Goal: Information Seeking & Learning: Learn about a topic

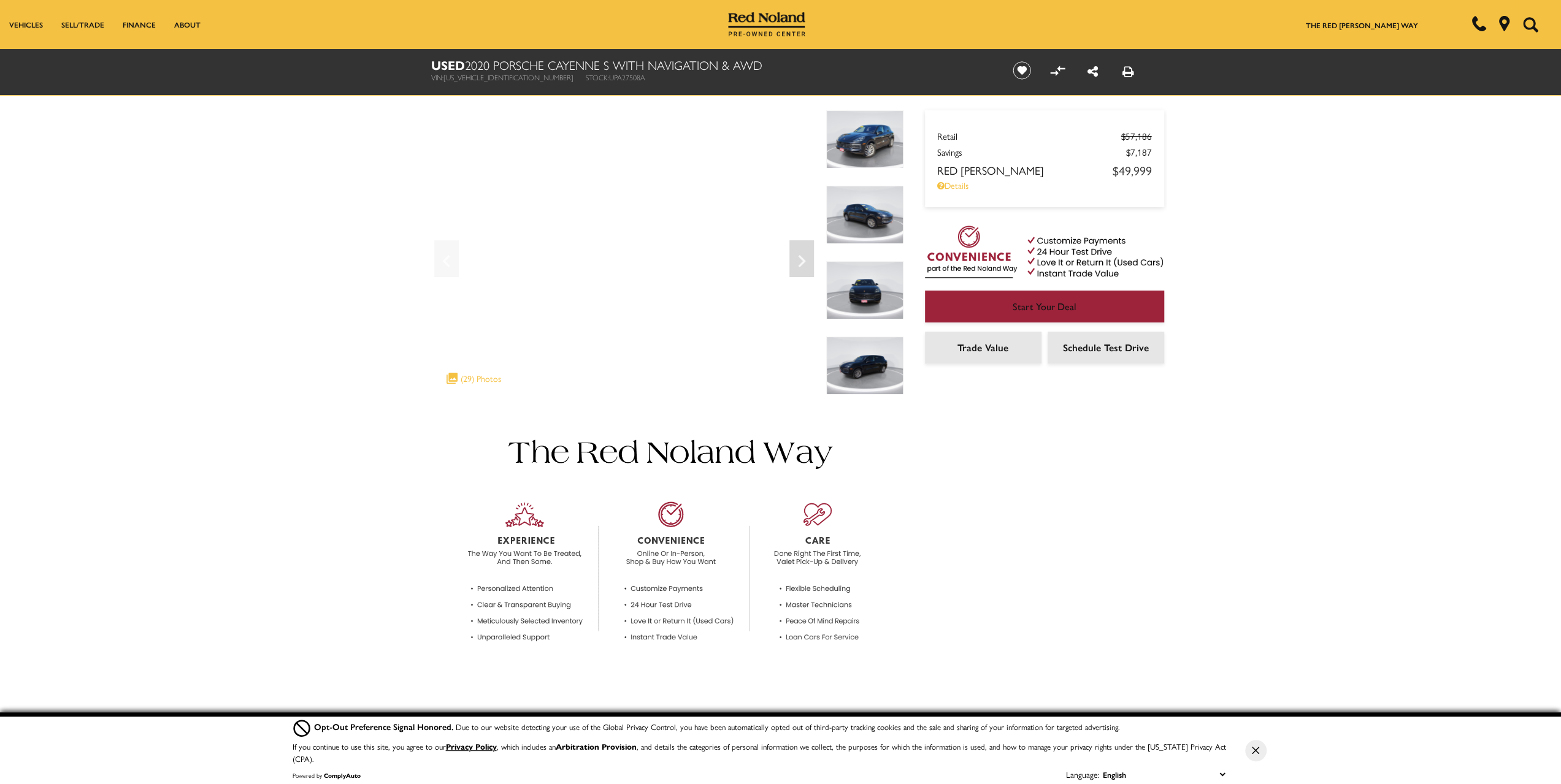
click at [482, 63] on h1 "Used 2020 Porsche Cayenne S With Navigation & AWD" at bounding box center [712, 65] width 561 height 13
click at [493, 382] on div ".cls-1, .cls-3 { fill: #c50033; } .cls-1 { clip-rule: evenodd; } .cls-2 { clip-…" at bounding box center [474, 378] width 67 height 24
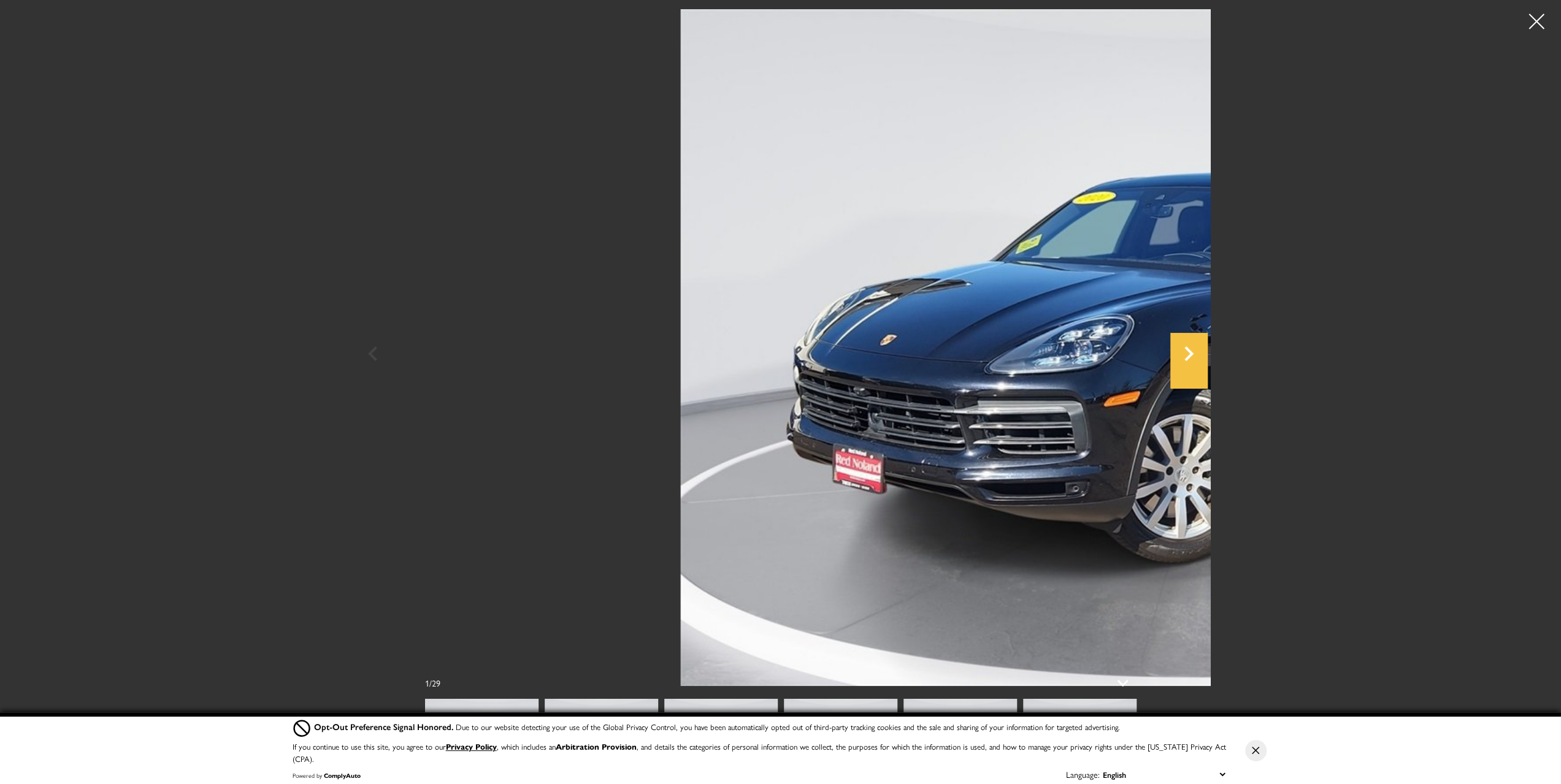
click at [1207, 355] on icon "Next" at bounding box center [1189, 353] width 37 height 29
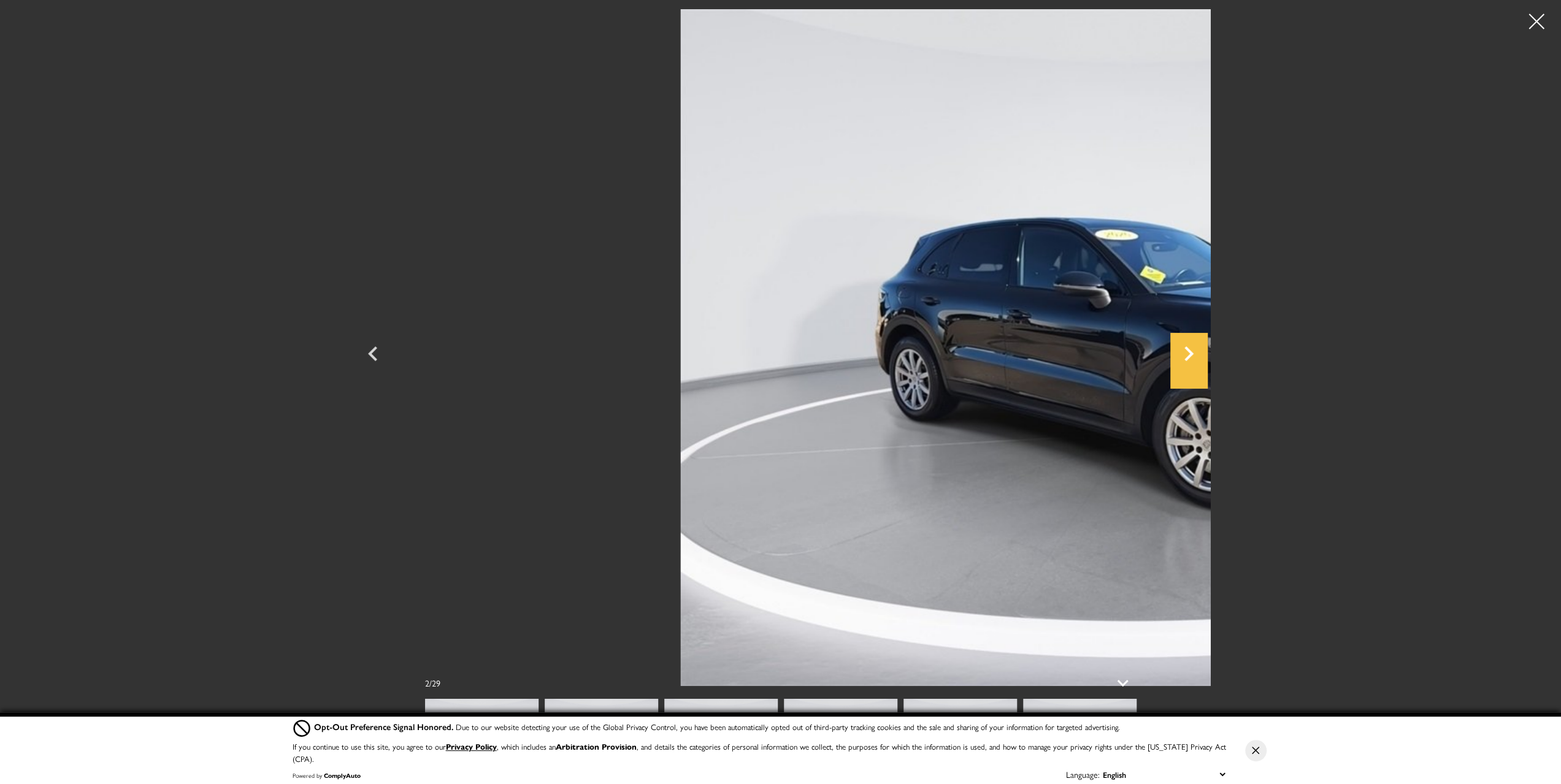
click at [1207, 356] on icon "Next" at bounding box center [1189, 353] width 37 height 29
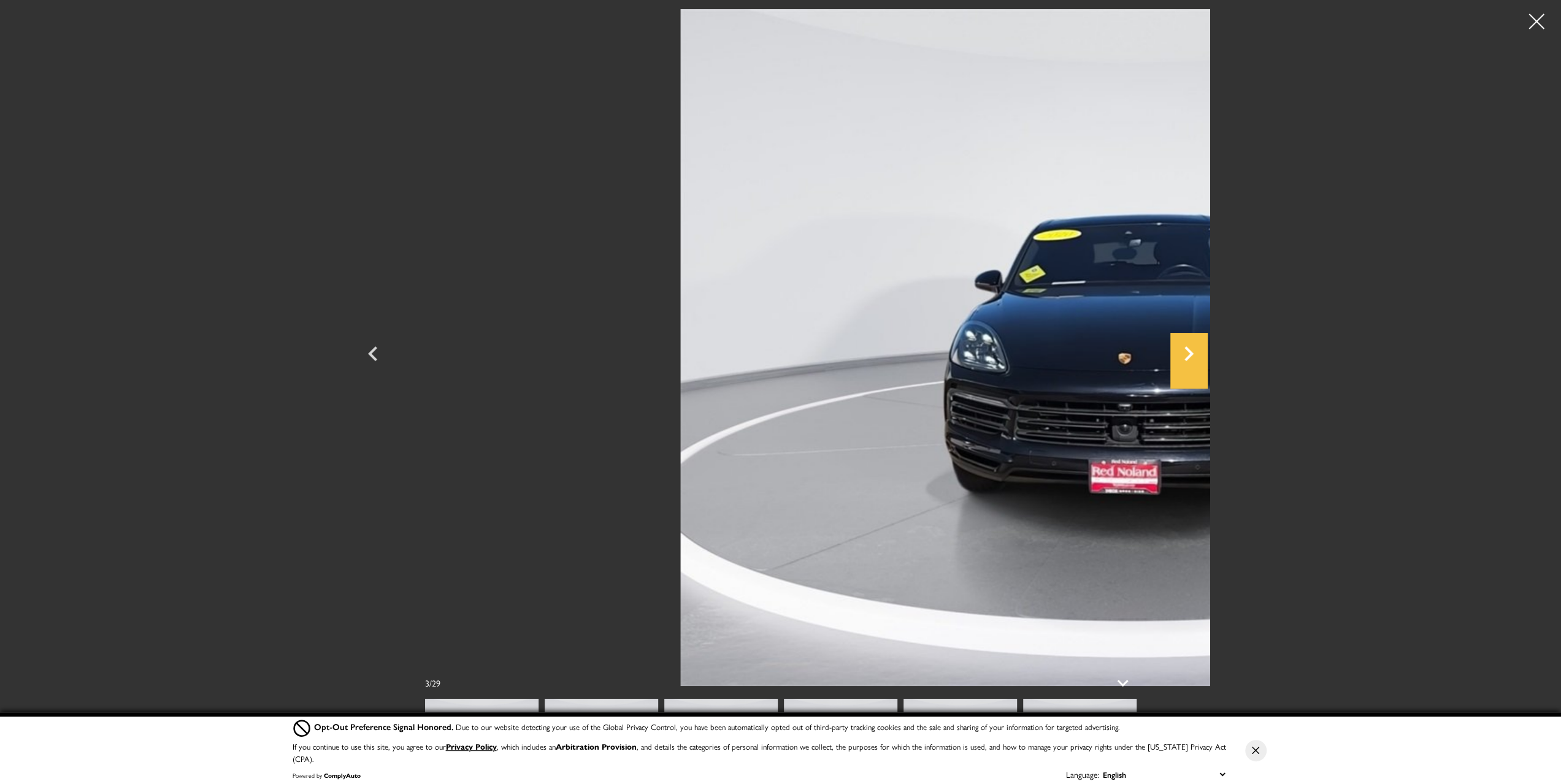
click at [1207, 356] on icon "Next" at bounding box center [1189, 353] width 37 height 29
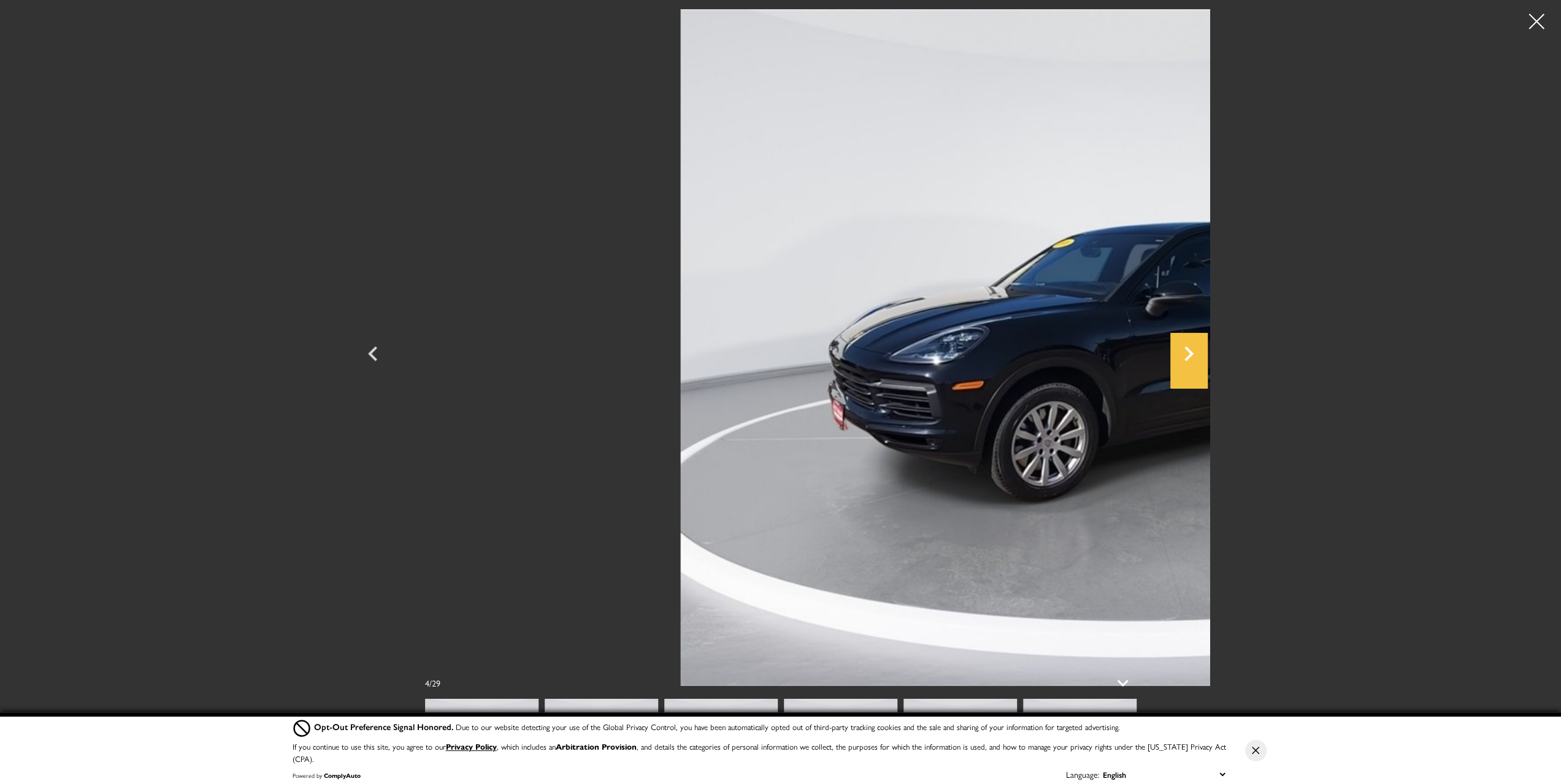
click at [1194, 352] on icon "Next" at bounding box center [1189, 354] width 9 height 15
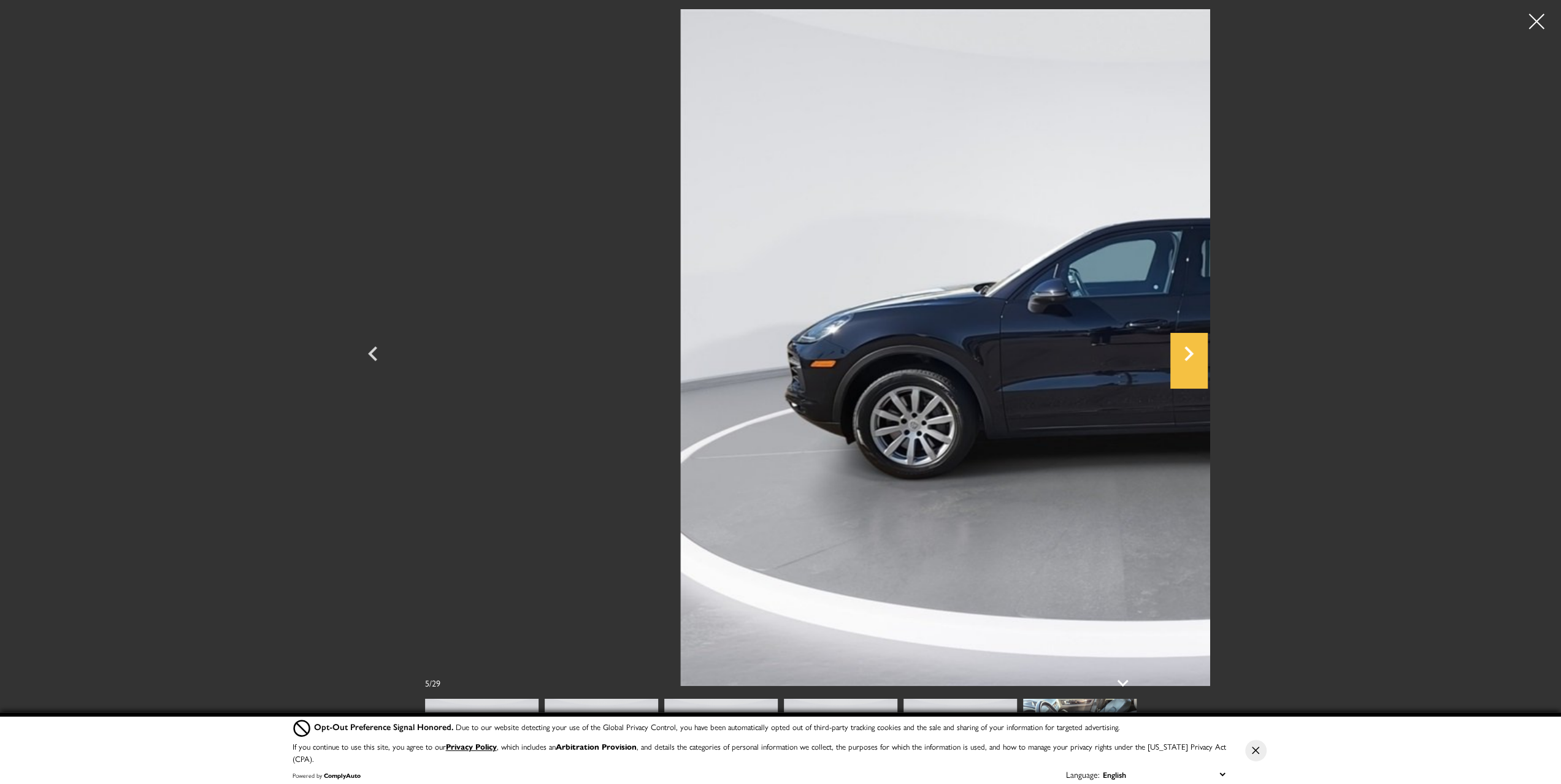
click at [1194, 352] on icon "Next" at bounding box center [1189, 354] width 9 height 15
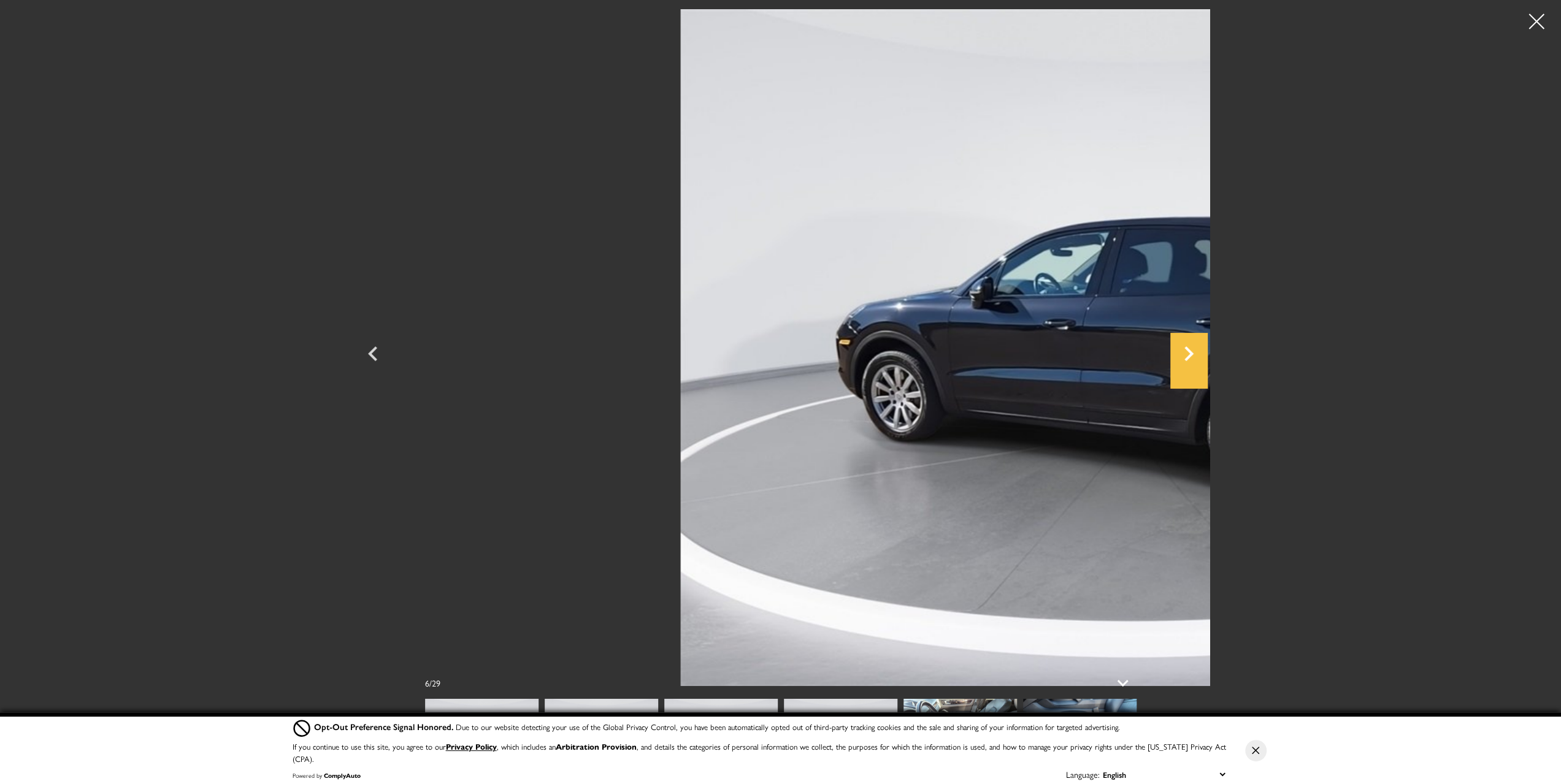
click at [1194, 352] on icon "Next" at bounding box center [1189, 354] width 9 height 15
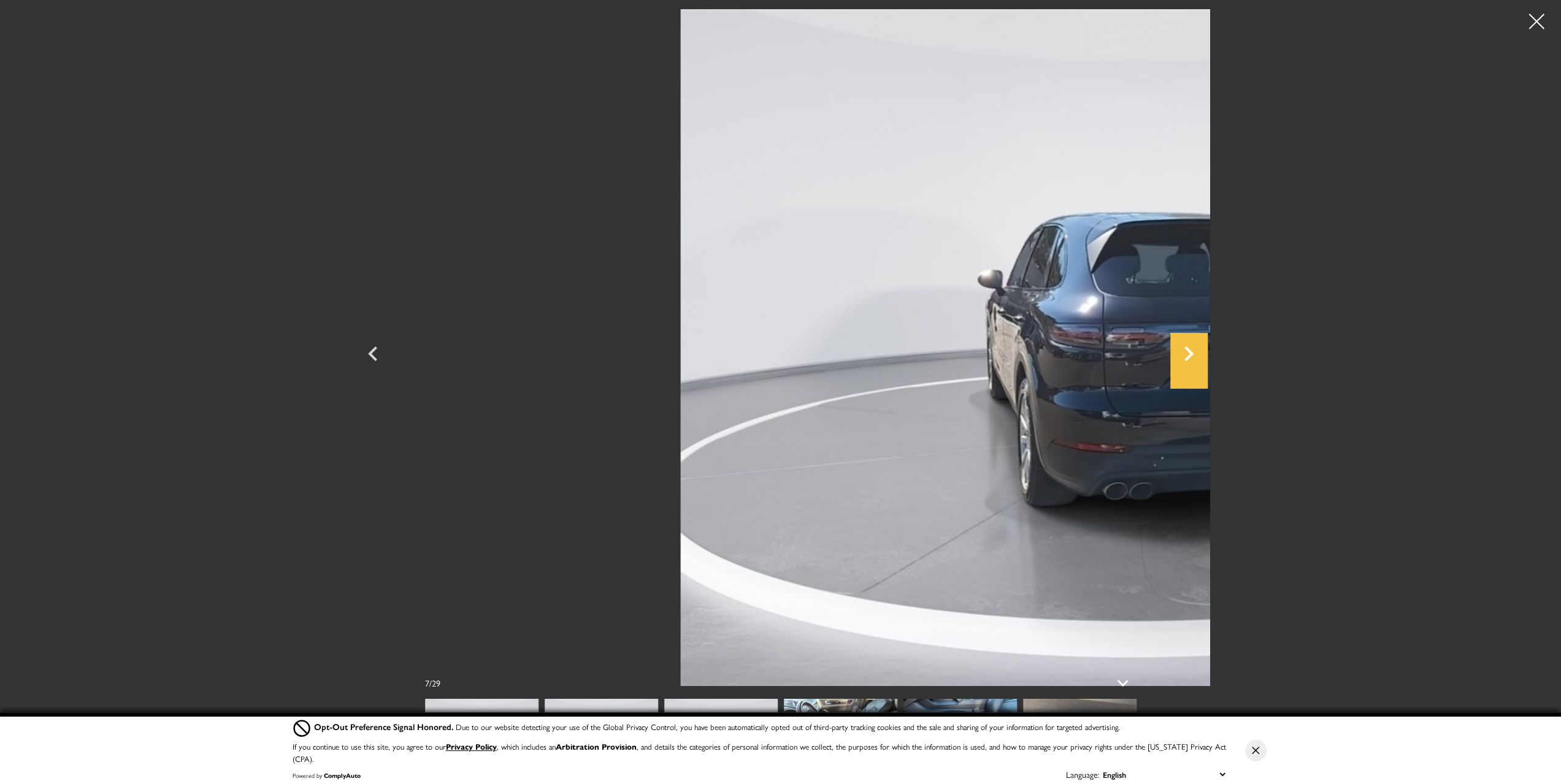
click at [1194, 352] on icon "Next" at bounding box center [1189, 354] width 9 height 15
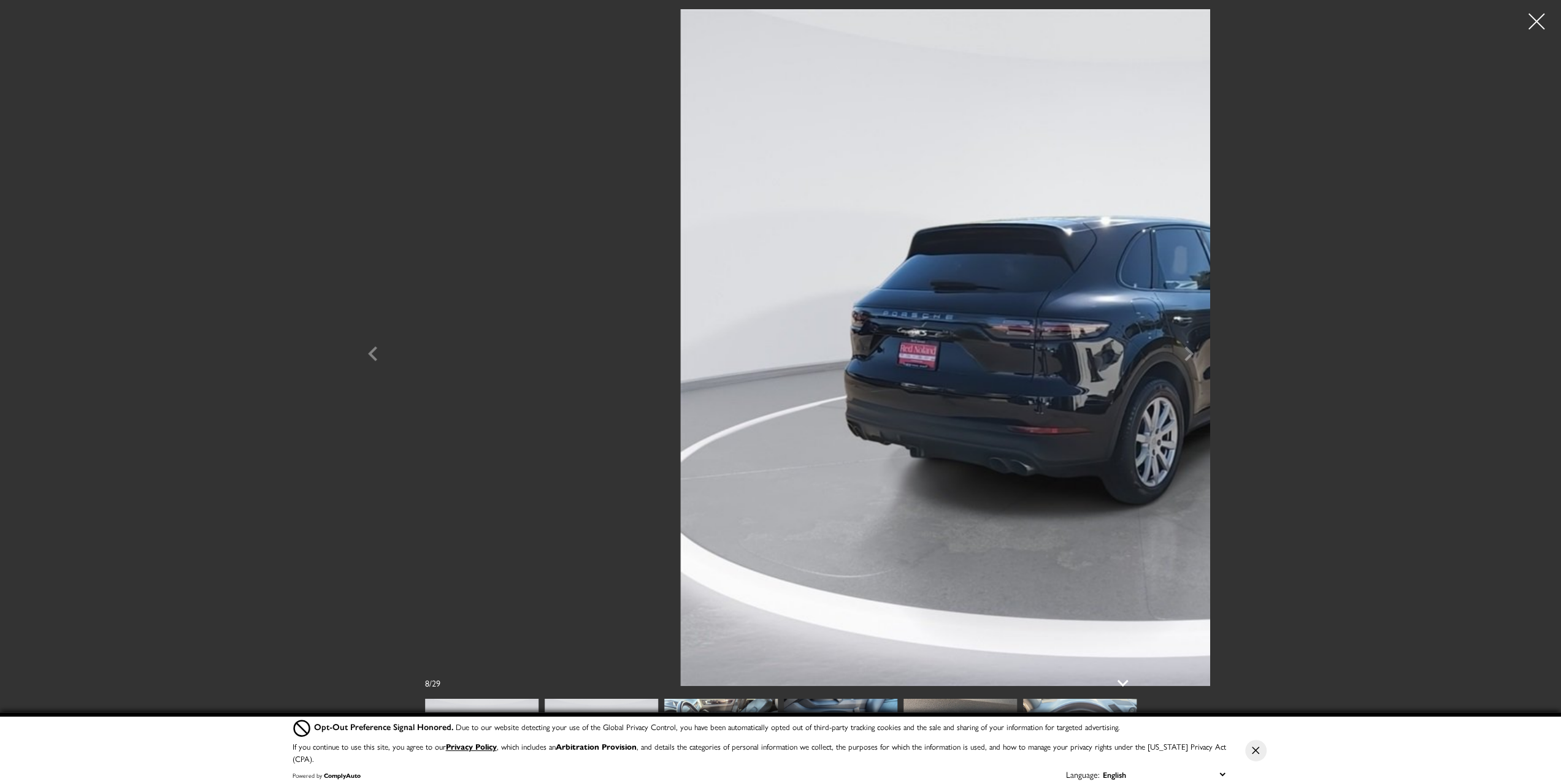
scroll to position [61, 0]
click at [1543, 22] on div at bounding box center [1537, 22] width 33 height 33
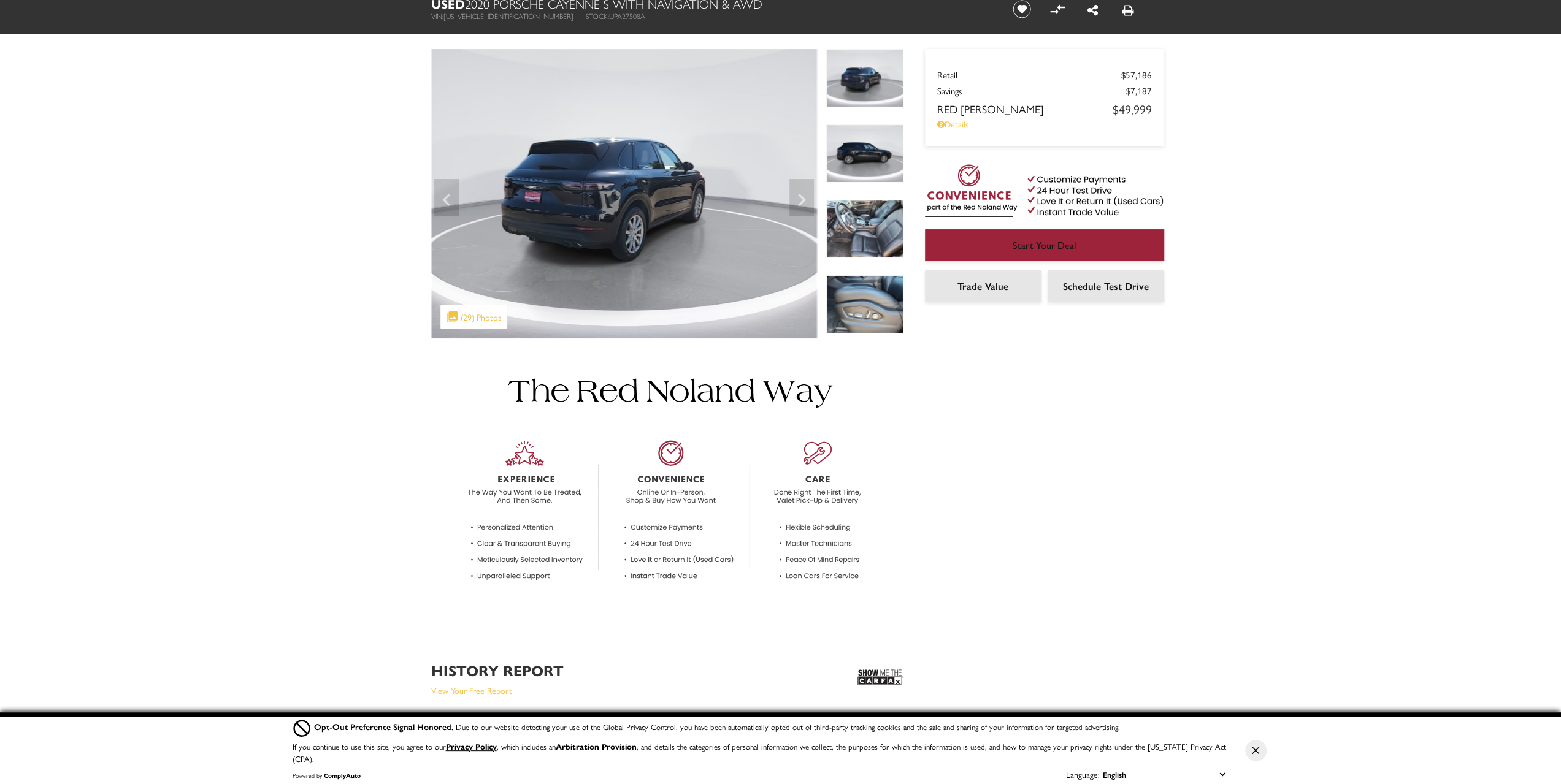
scroll to position [0, 0]
